Goal: Information Seeking & Learning: Learn about a topic

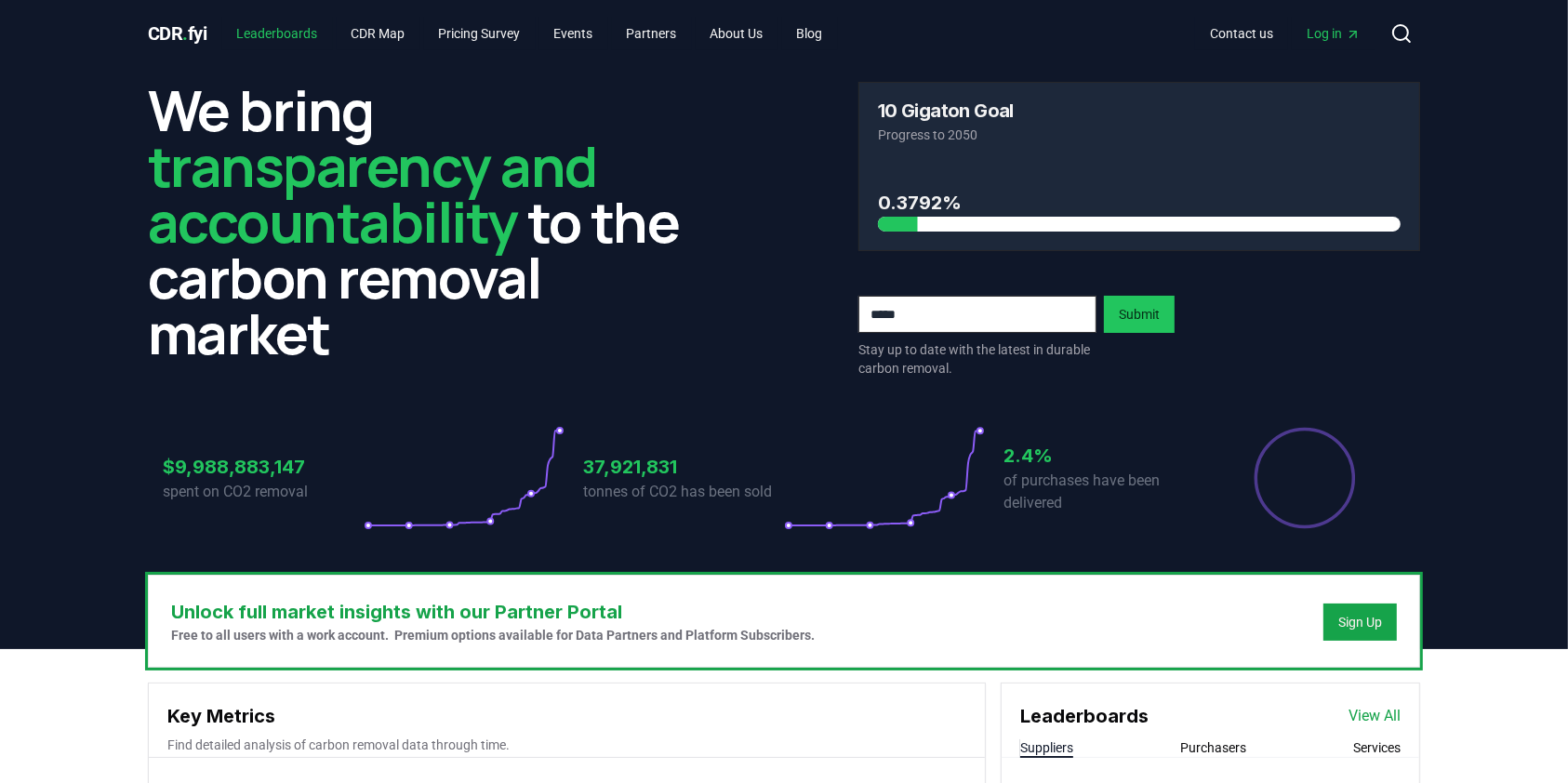
click at [305, 40] on link "Leaderboards" at bounding box center [278, 33] width 111 height 33
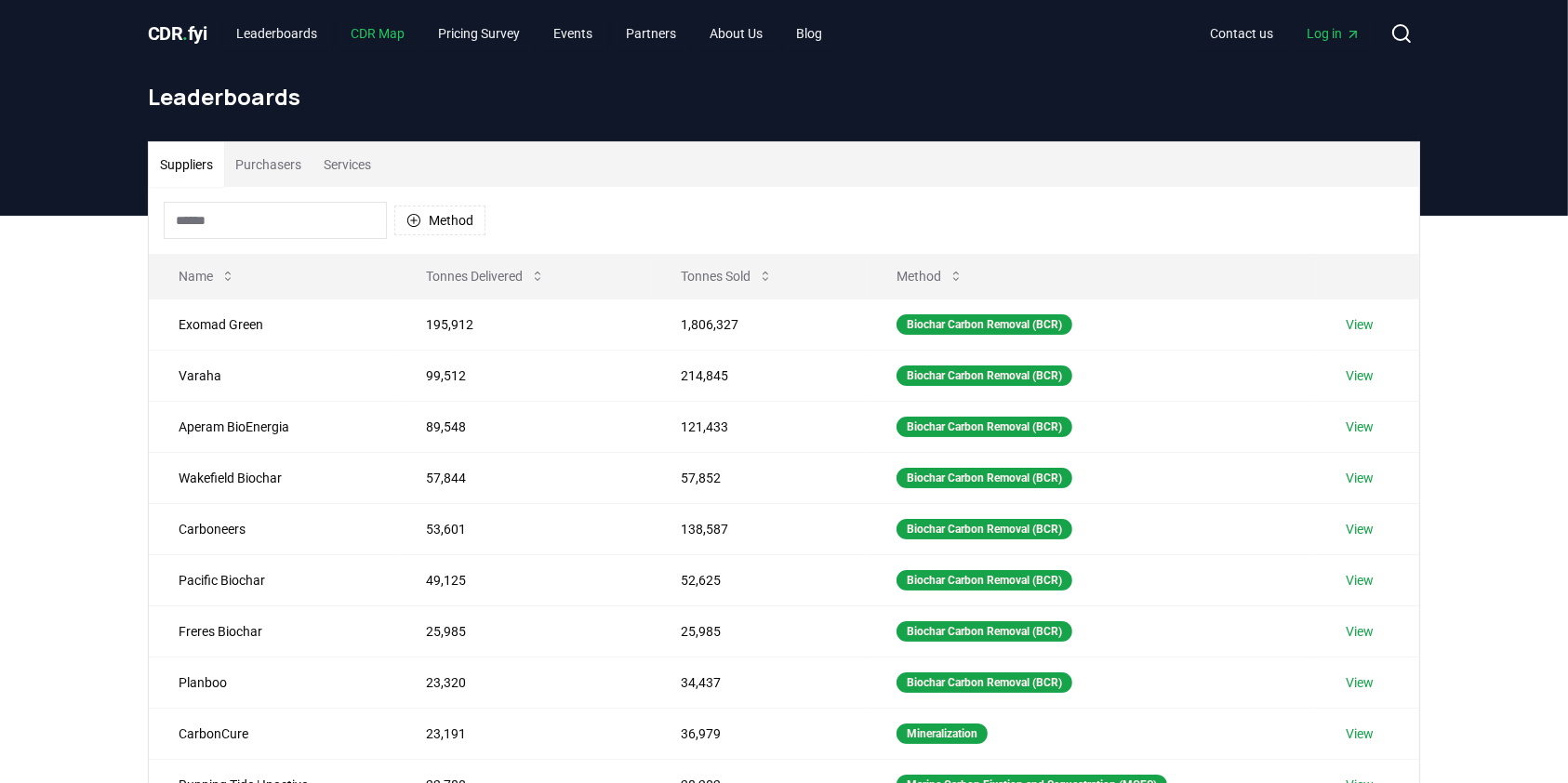
click at [396, 41] on link "CDR Map" at bounding box center [378, 33] width 84 height 33
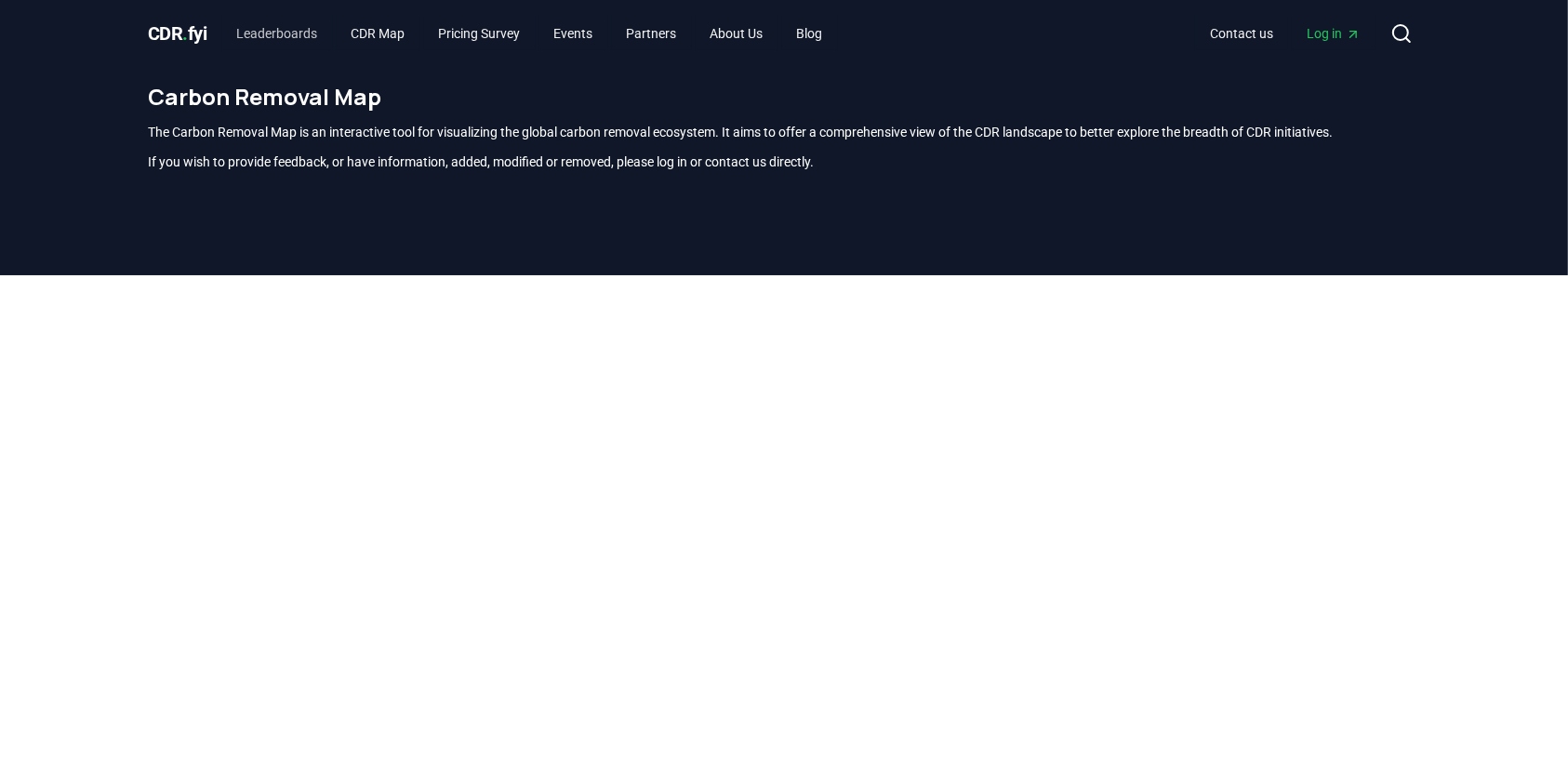
click at [323, 23] on link "Leaderboards" at bounding box center [278, 33] width 111 height 33
click at [287, 31] on link "Leaderboards" at bounding box center [278, 33] width 111 height 33
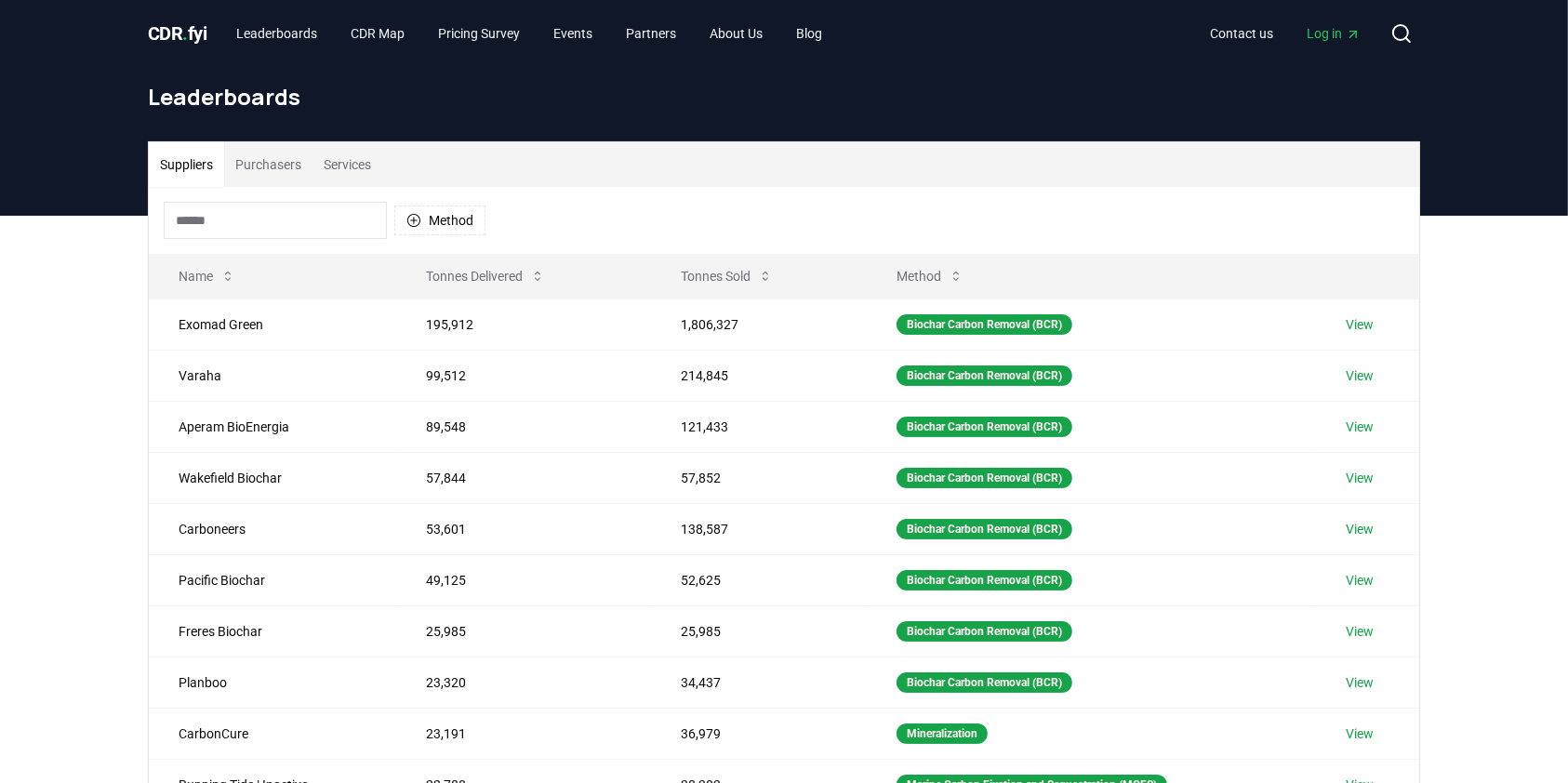
click at [199, 29] on span "CDR . fyi" at bounding box center [177, 33] width 59 height 22
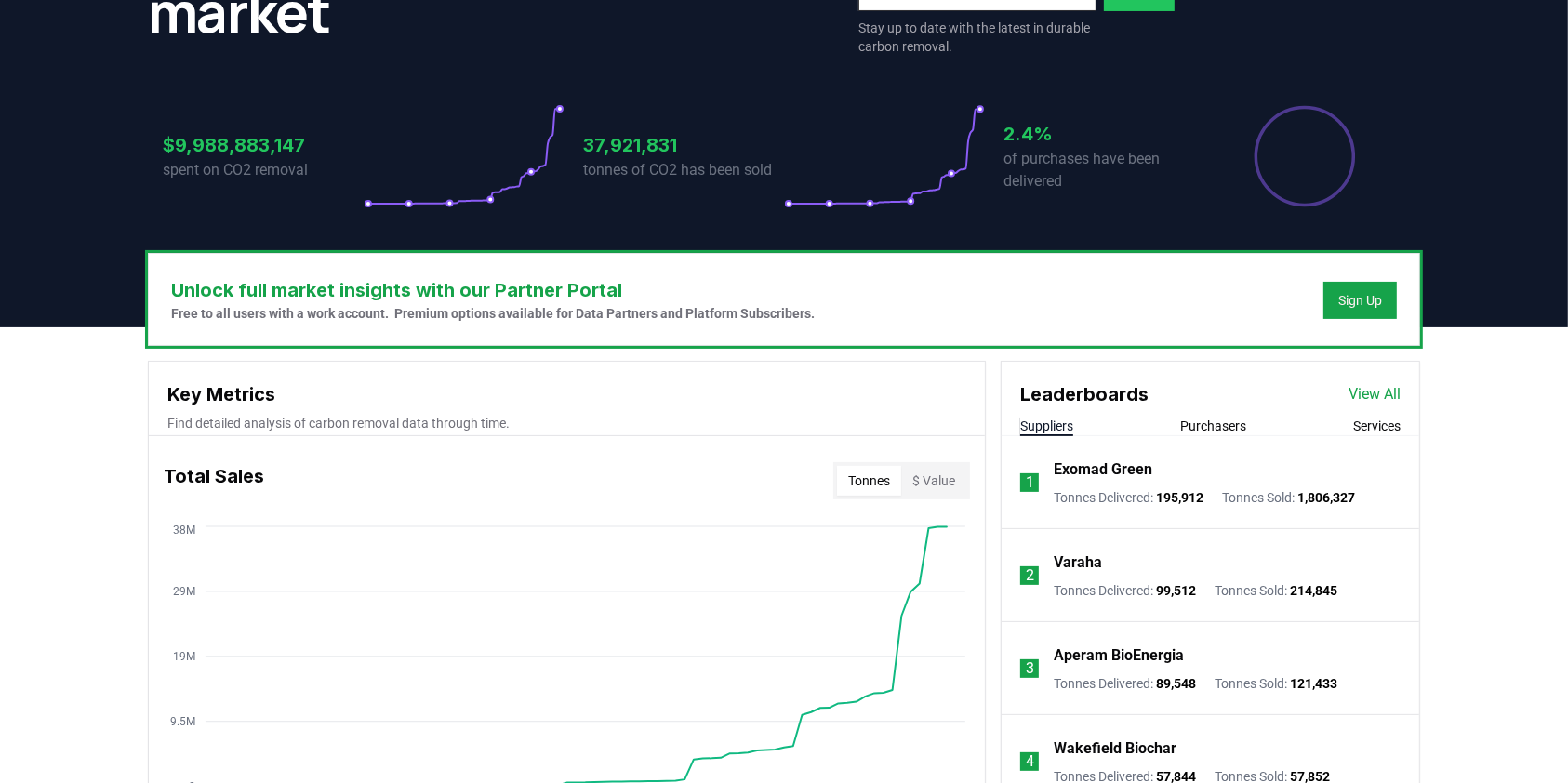
scroll to position [372, 0]
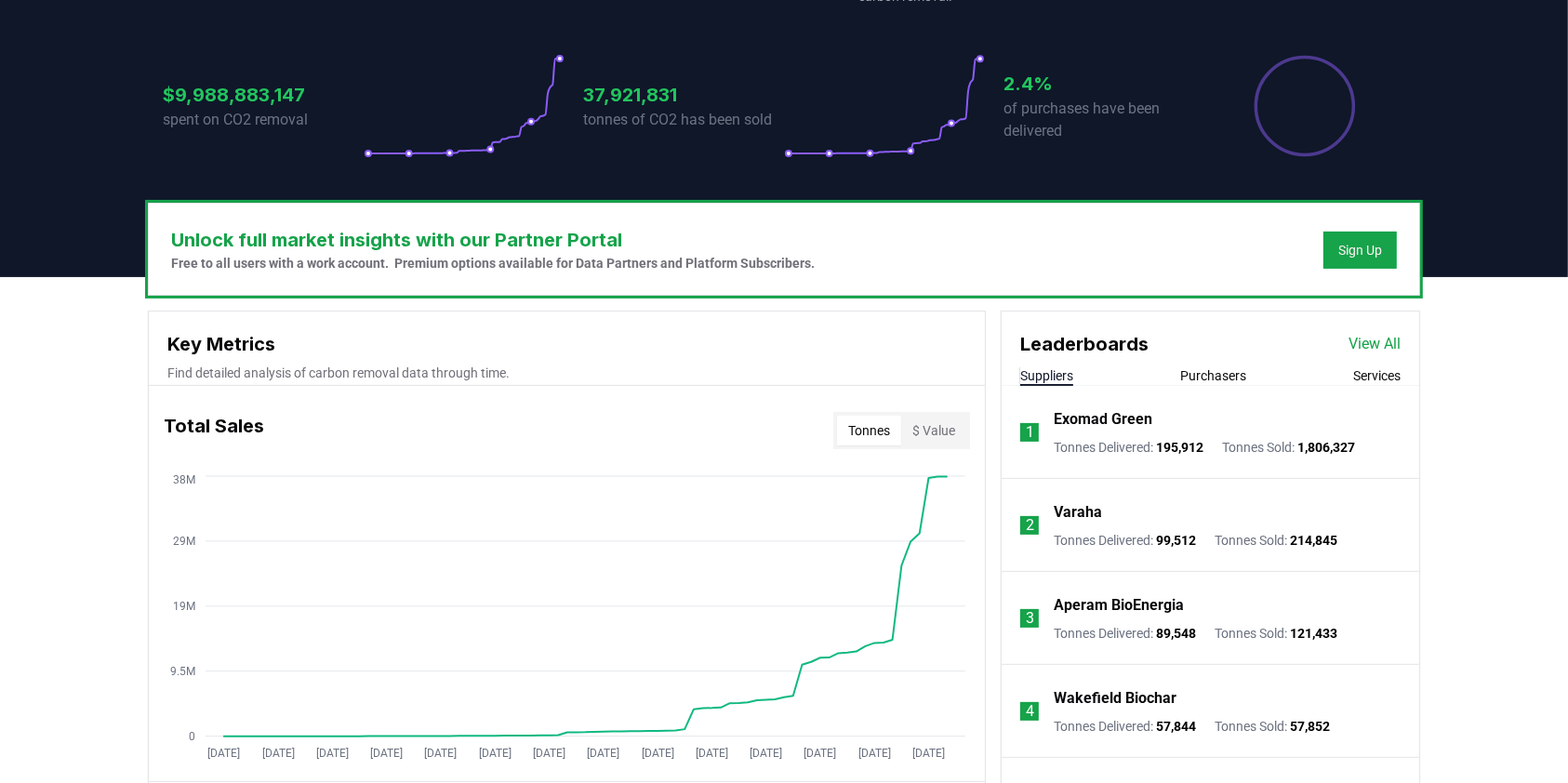
click at [1211, 381] on button "Purchasers" at bounding box center [1213, 375] width 66 height 19
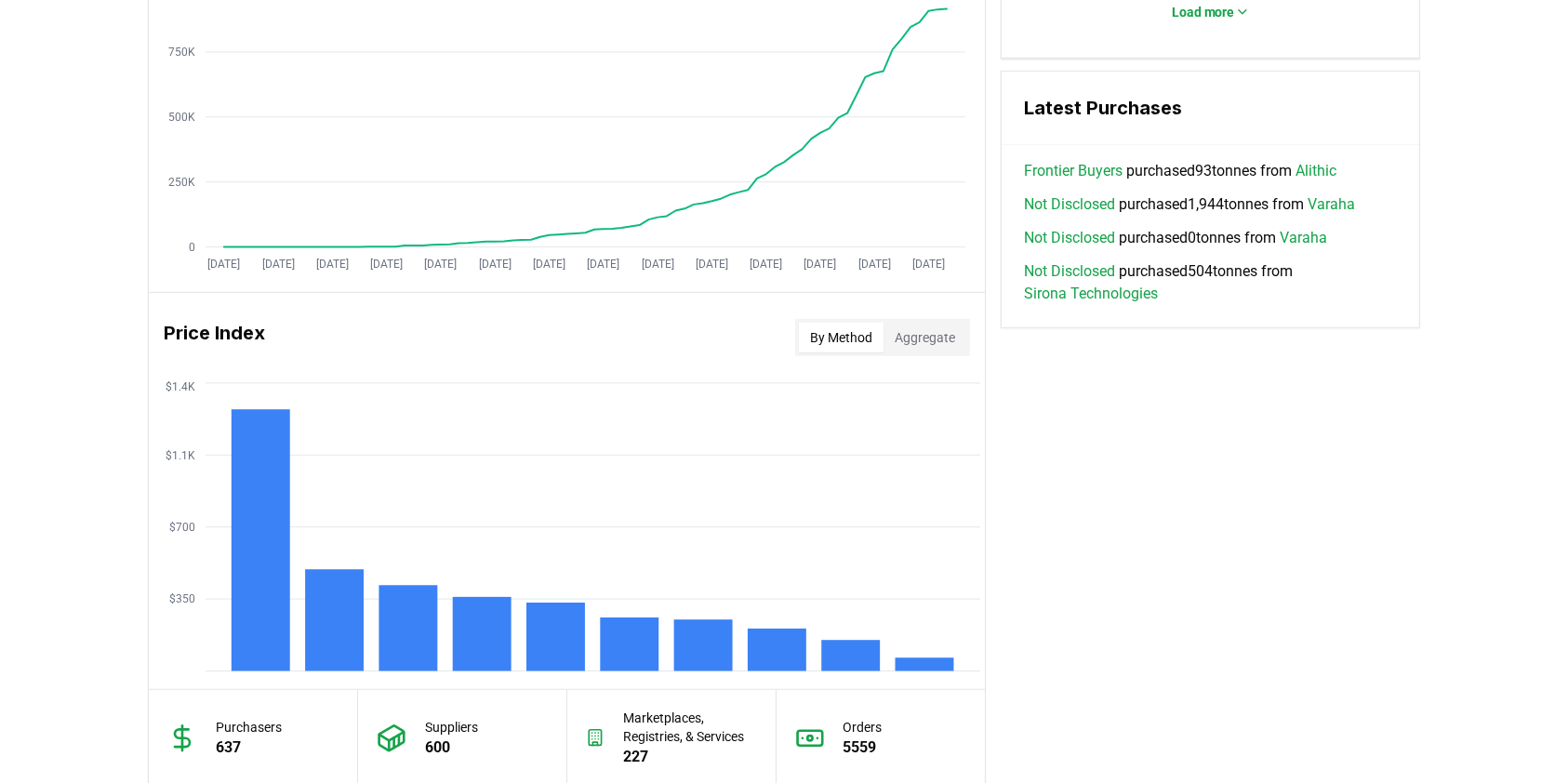
scroll to position [987, 0]
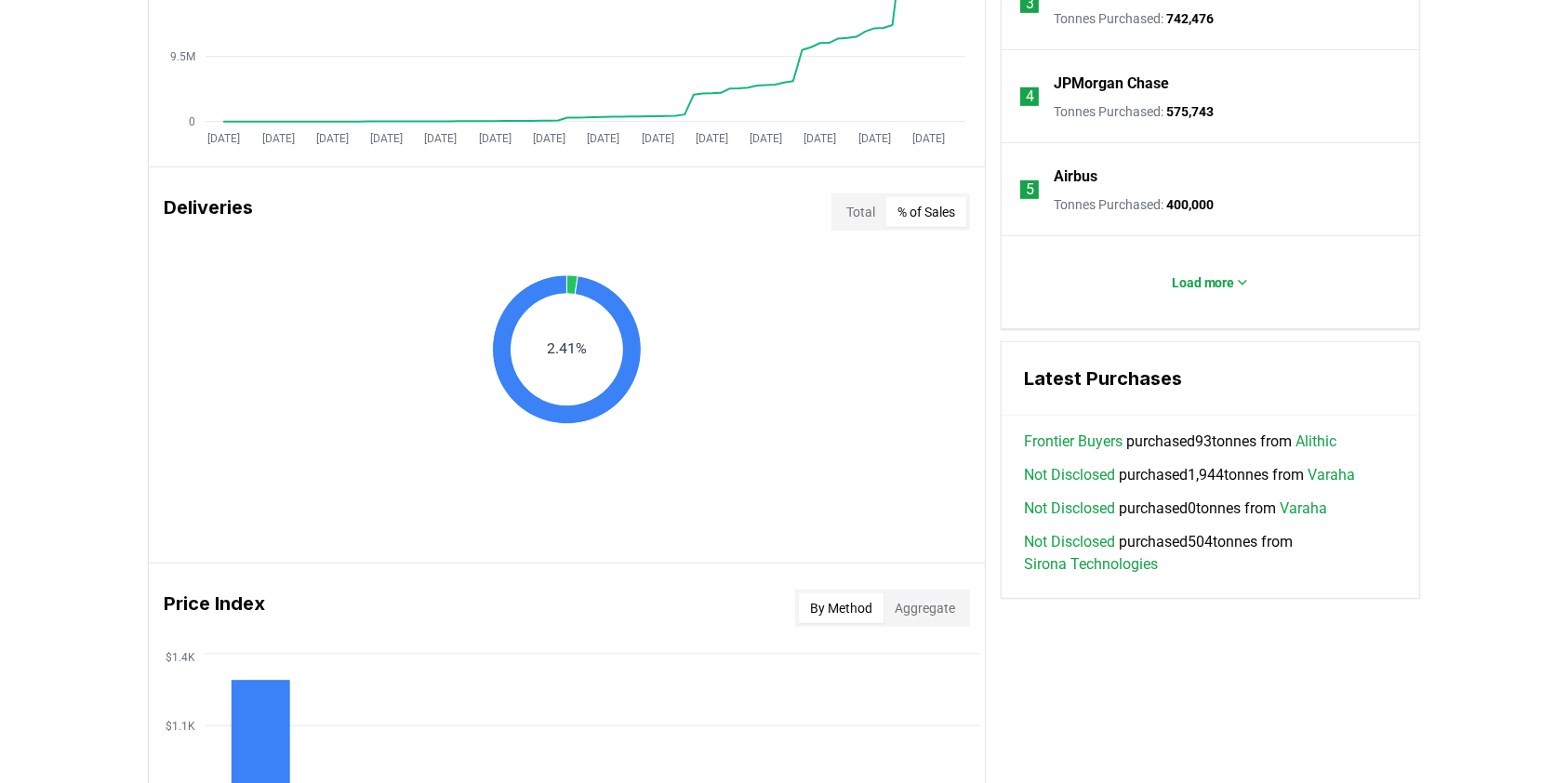
click at [931, 204] on button "% of Sales" at bounding box center [926, 212] width 80 height 30
click at [852, 204] on button "Total" at bounding box center [860, 212] width 51 height 30
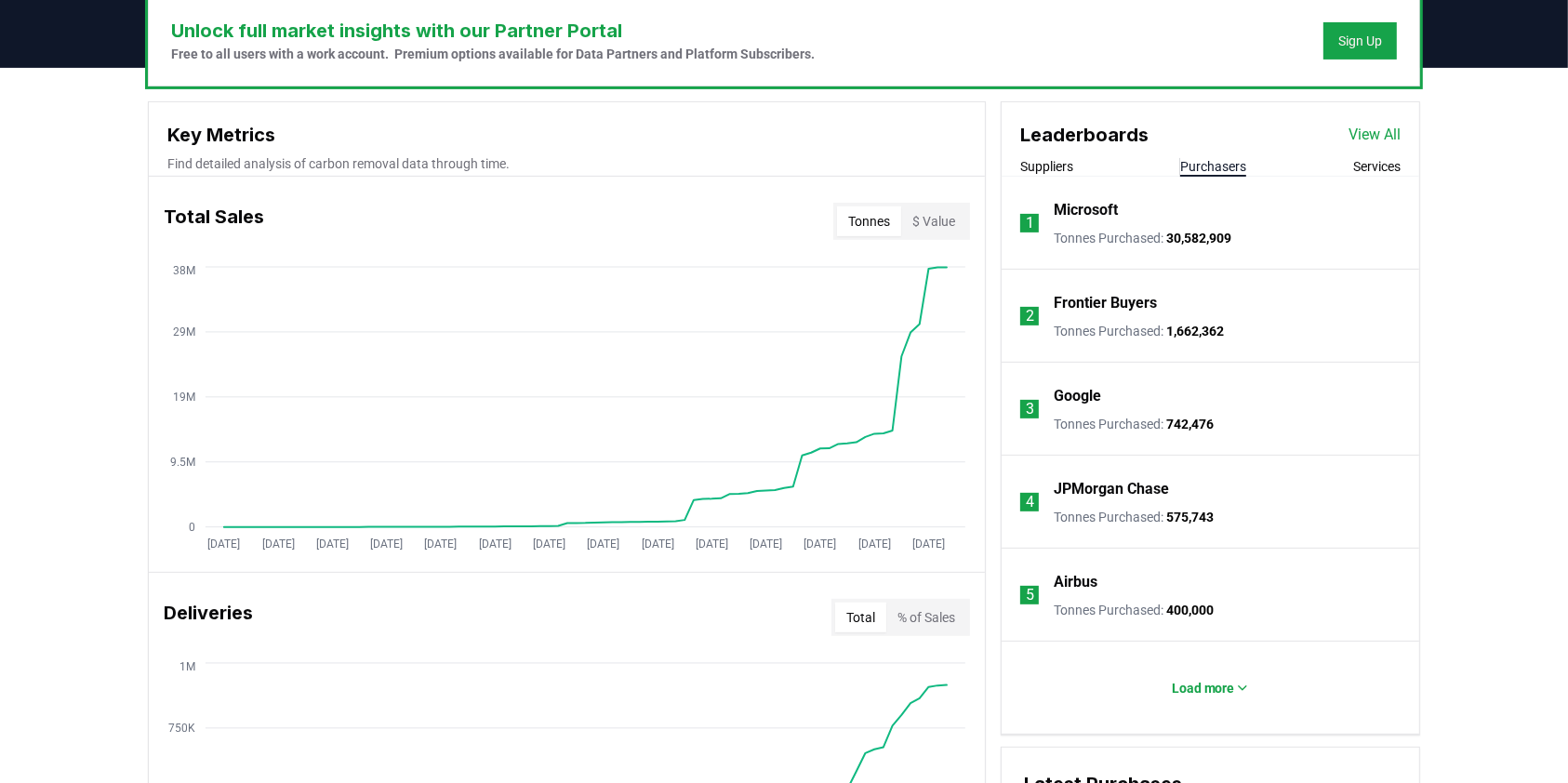
scroll to position [619, 0]
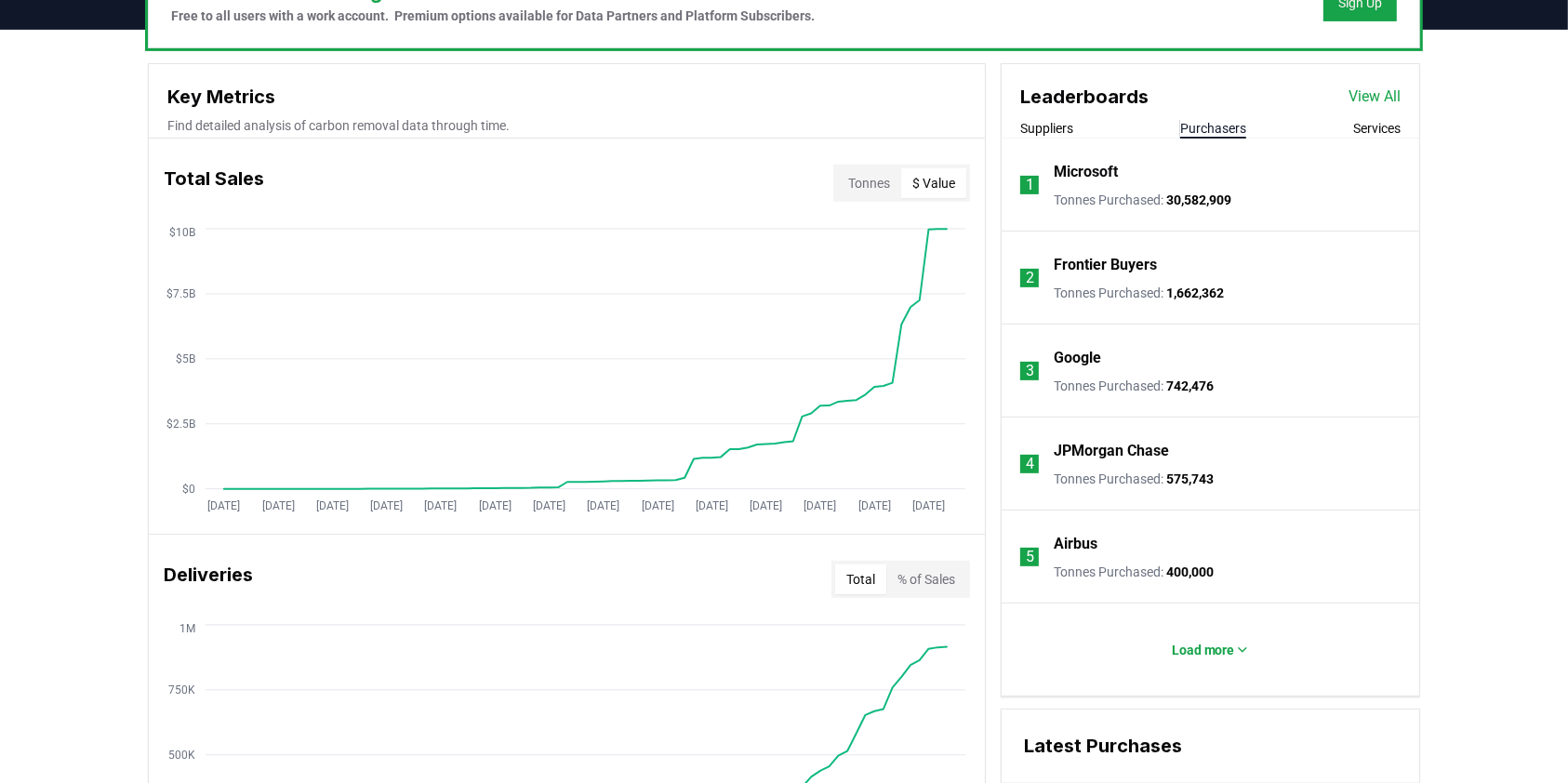
click at [926, 182] on button "$ Value" at bounding box center [933, 183] width 65 height 30
click at [860, 182] on button "Tonnes" at bounding box center [869, 183] width 64 height 30
click at [915, 181] on button "$ Value" at bounding box center [933, 183] width 65 height 30
click at [862, 176] on button "Tonnes" at bounding box center [869, 183] width 64 height 30
click at [930, 179] on button "$ Value" at bounding box center [933, 183] width 65 height 30
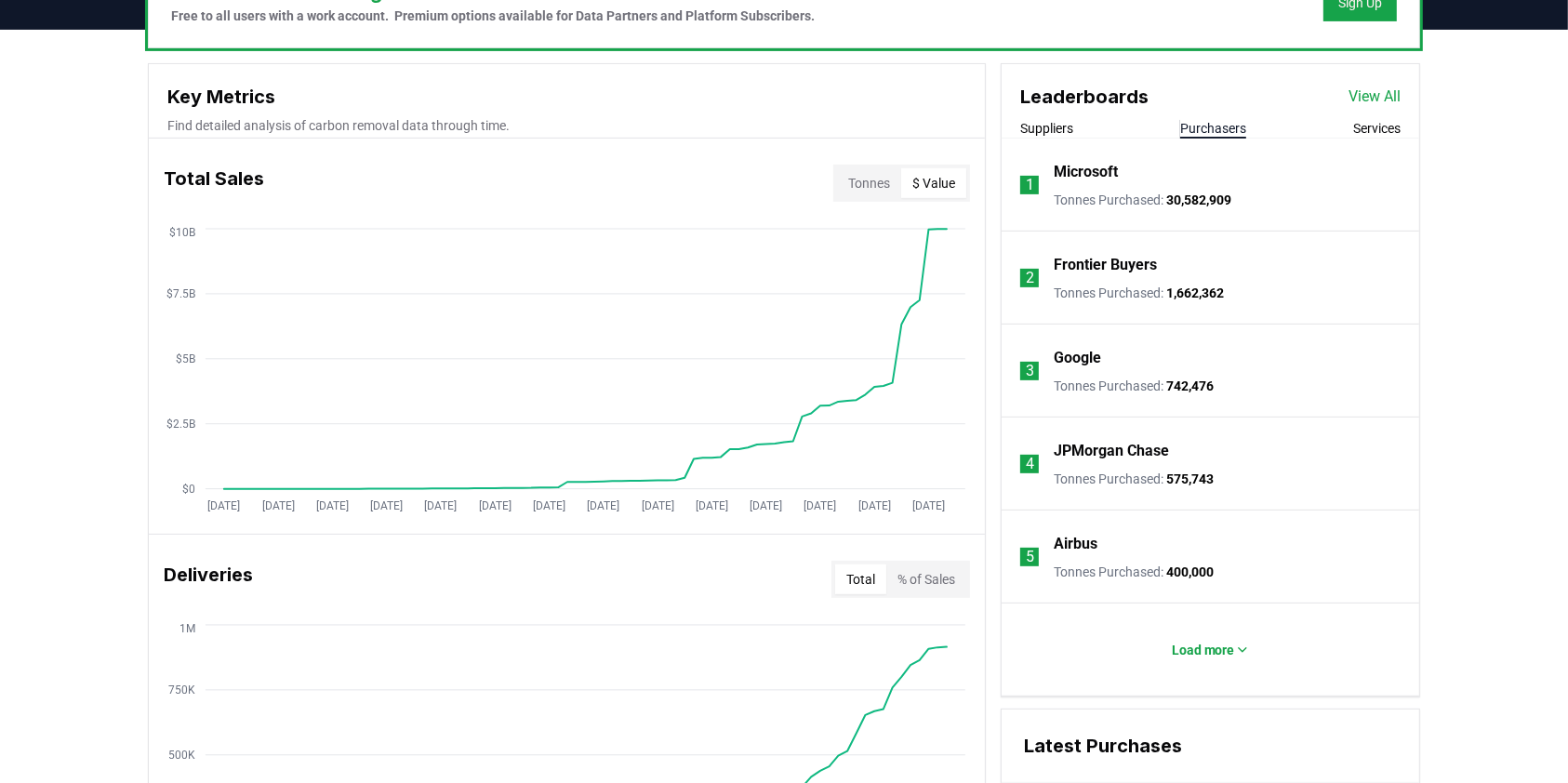
click at [863, 182] on button "Tonnes" at bounding box center [869, 183] width 64 height 30
click at [920, 182] on button "$ Value" at bounding box center [933, 183] width 65 height 30
click at [870, 182] on button "Tonnes" at bounding box center [869, 183] width 64 height 30
click at [927, 182] on button "$ Value" at bounding box center [933, 183] width 65 height 30
click at [873, 179] on button "Tonnes" at bounding box center [869, 183] width 64 height 30
